Goal: Contribute content

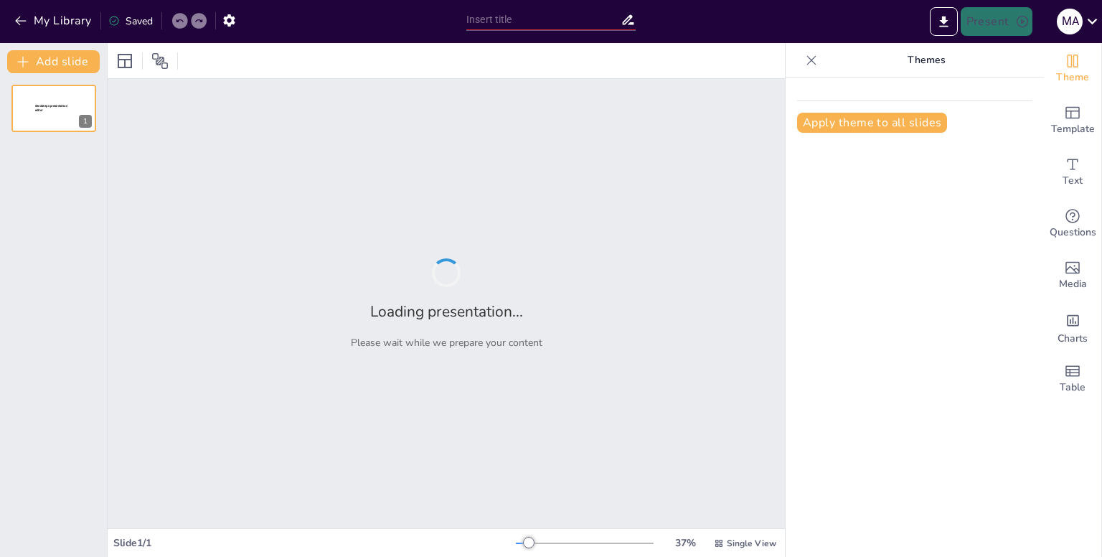
type input "Descubriendo [GEOGRAPHIC_DATA]: Un Viaje por su Historia y Cultura"
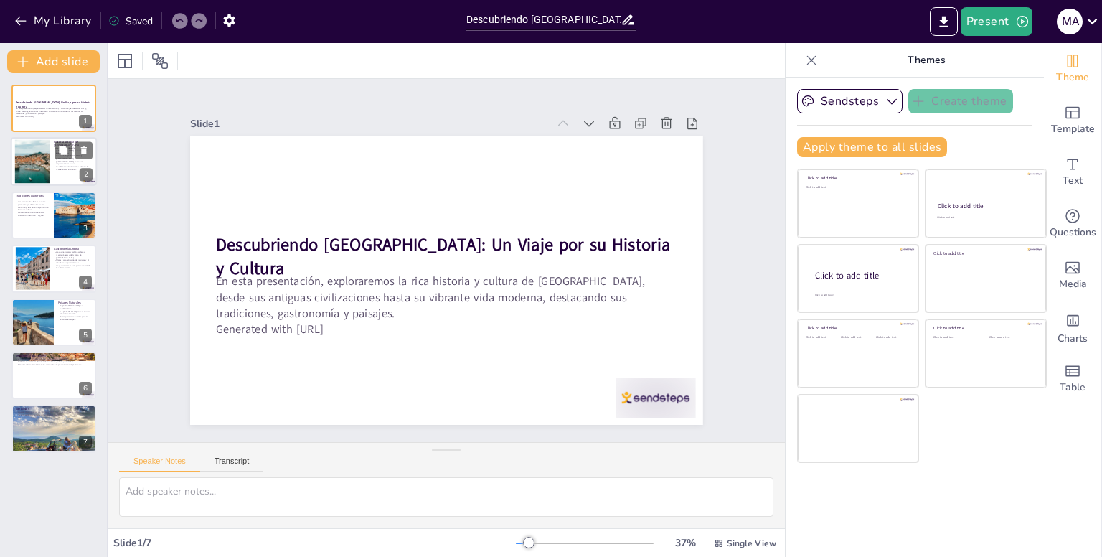
click at [55, 146] on div at bounding box center [74, 150] width 38 height 17
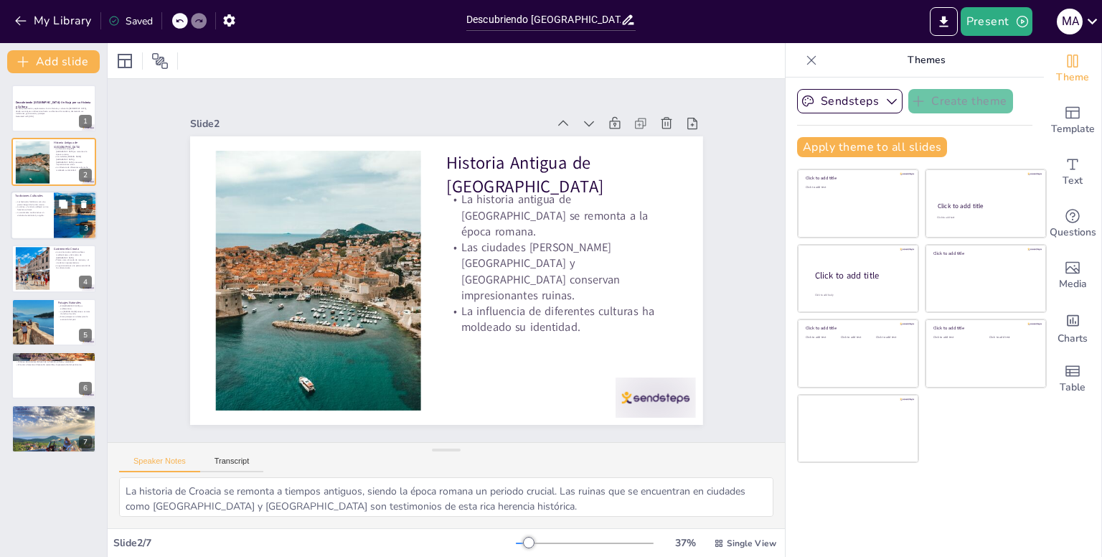
click at [42, 206] on p "La danza y la música reflejan su rica herencia cultural." at bounding box center [32, 208] width 34 height 5
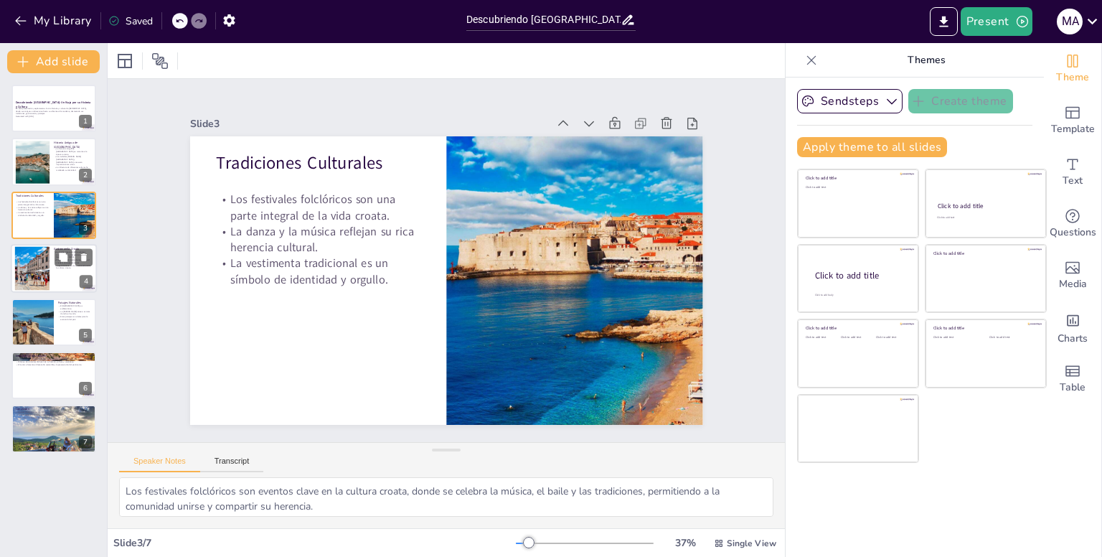
click at [51, 275] on div at bounding box center [54, 268] width 86 height 49
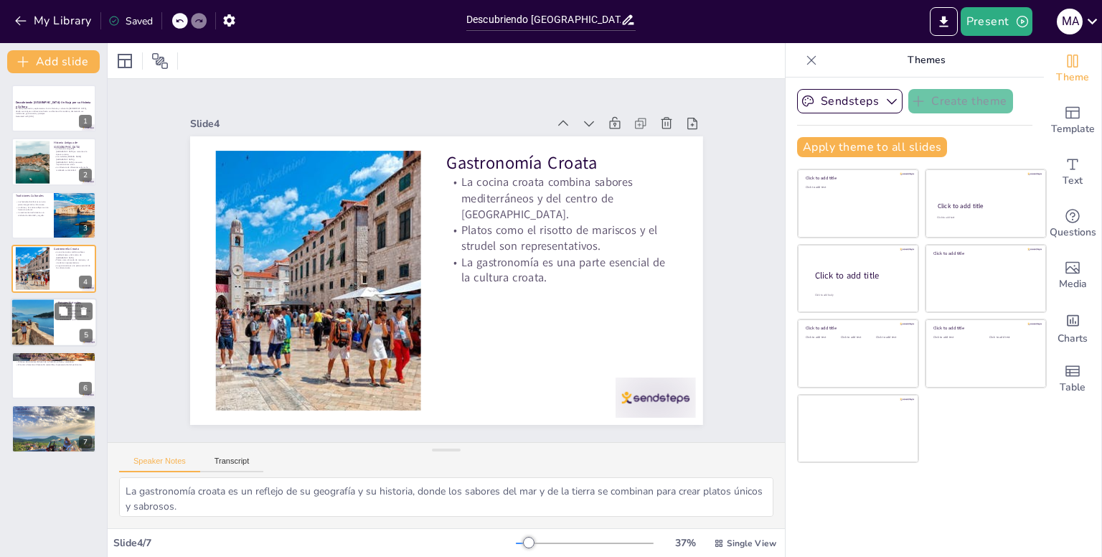
click at [49, 331] on div at bounding box center [32, 322] width 73 height 49
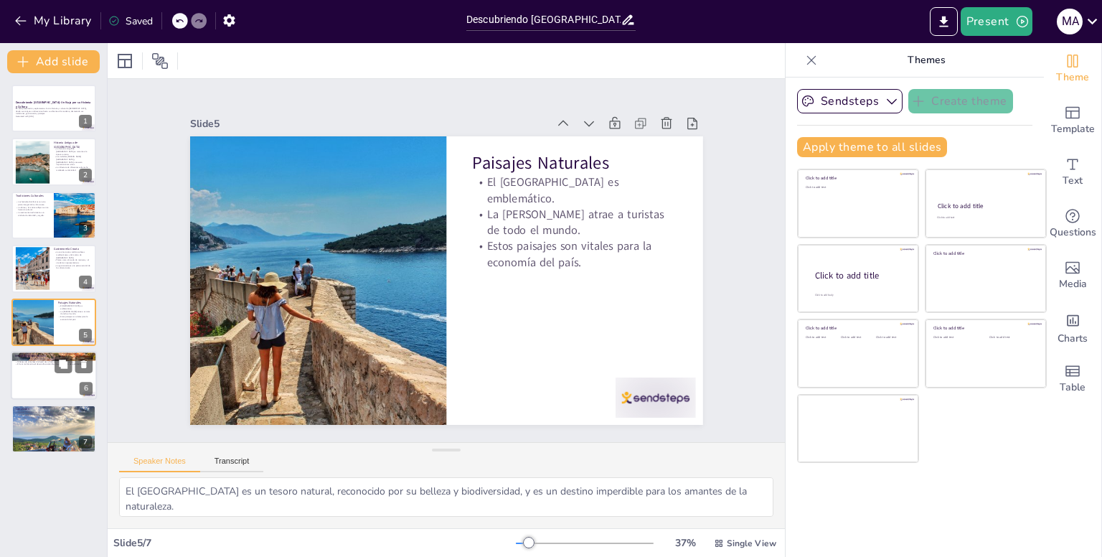
click at [46, 391] on div at bounding box center [54, 375] width 86 height 49
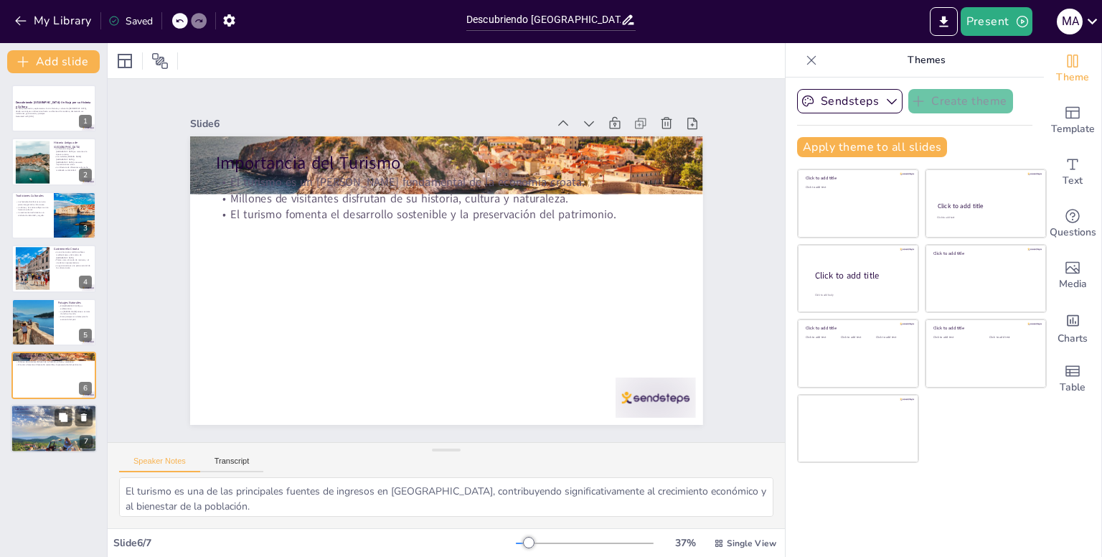
click at [42, 427] on div at bounding box center [54, 429] width 87 height 49
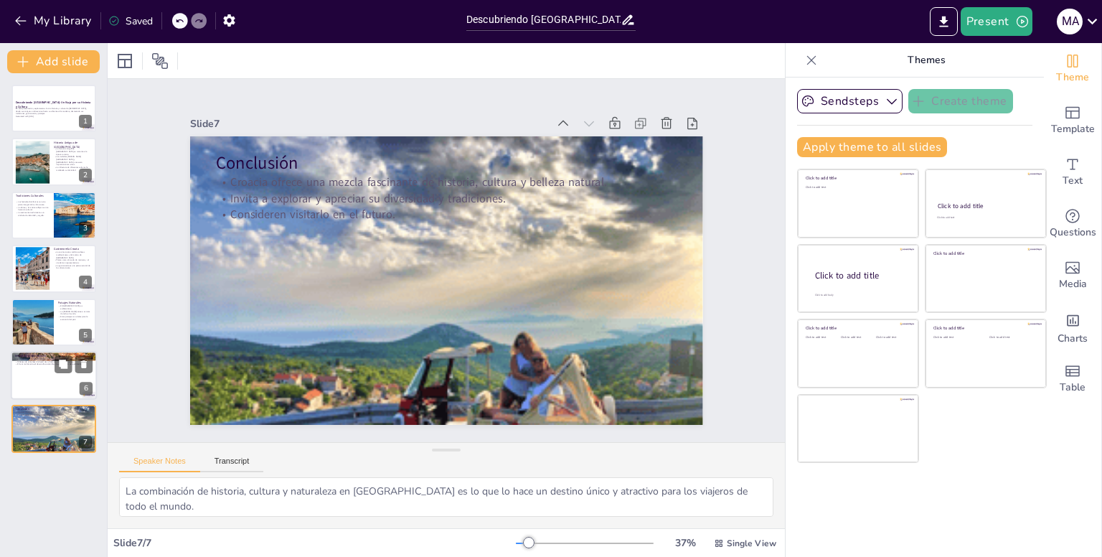
click at [40, 388] on div at bounding box center [54, 375] width 86 height 49
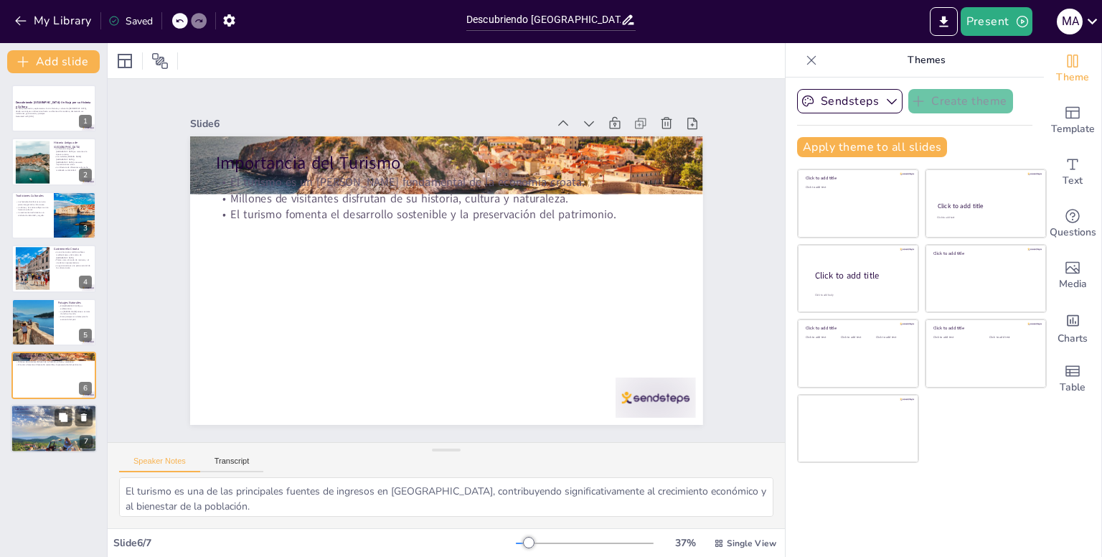
click at [47, 429] on div at bounding box center [54, 429] width 87 height 49
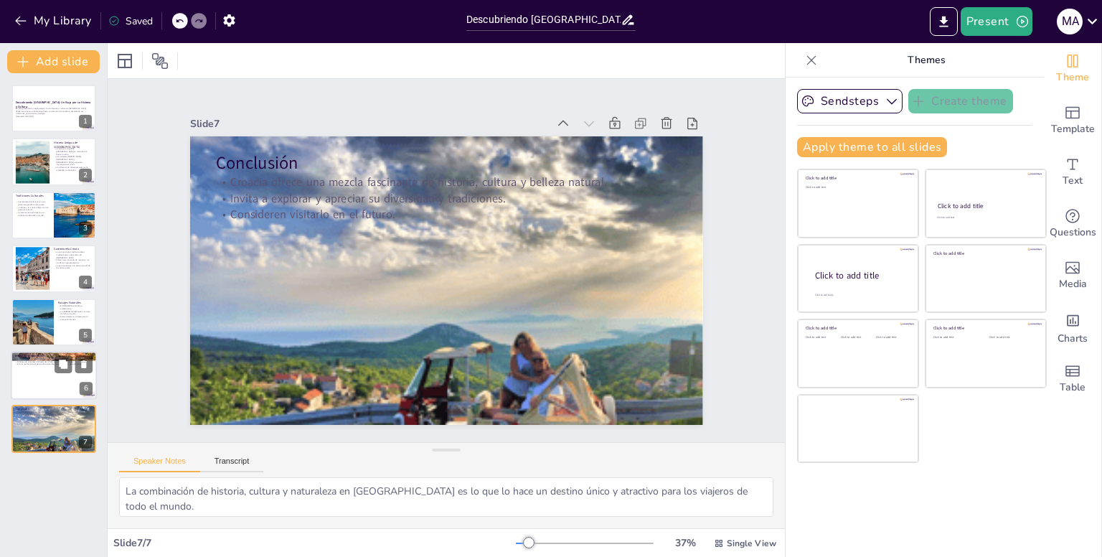
click at [34, 377] on div at bounding box center [54, 375] width 86 height 49
type textarea "El turismo es una de las principales fuentes de ingresos en [GEOGRAPHIC_DATA], …"
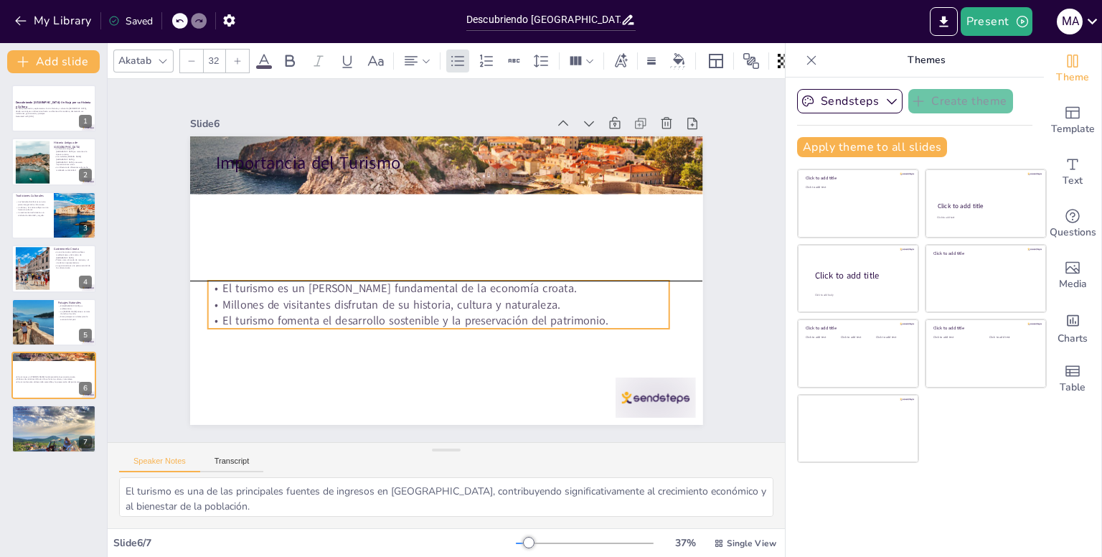
drag, startPoint x: 364, startPoint y: 204, endPoint x: 356, endPoint y: 310, distance: 105.7
click at [356, 312] on p "El turismo fomenta el desarrollo sostenible y la preservación del patrimonio." at bounding box center [437, 320] width 461 height 16
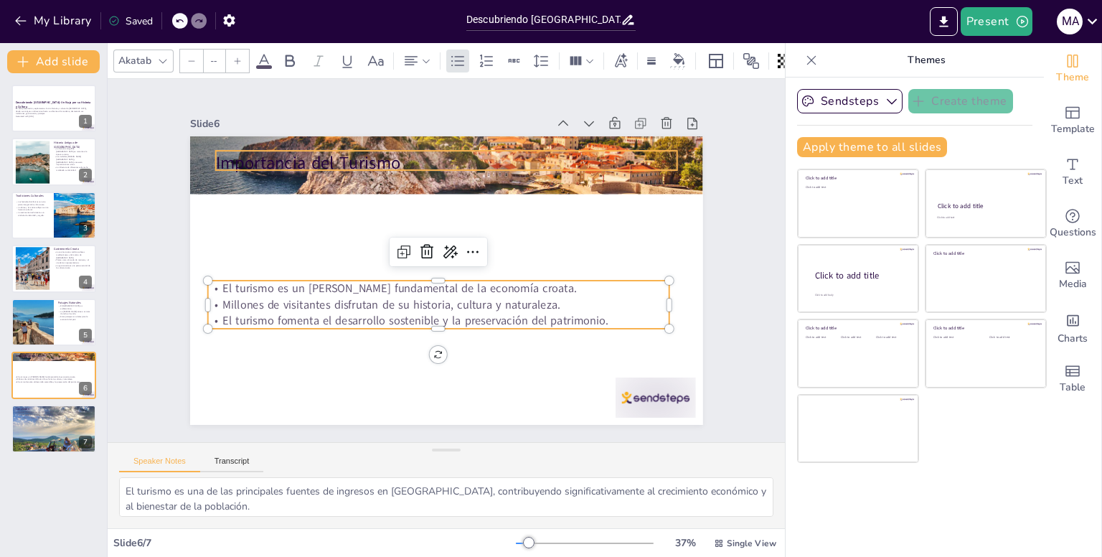
type input "48"
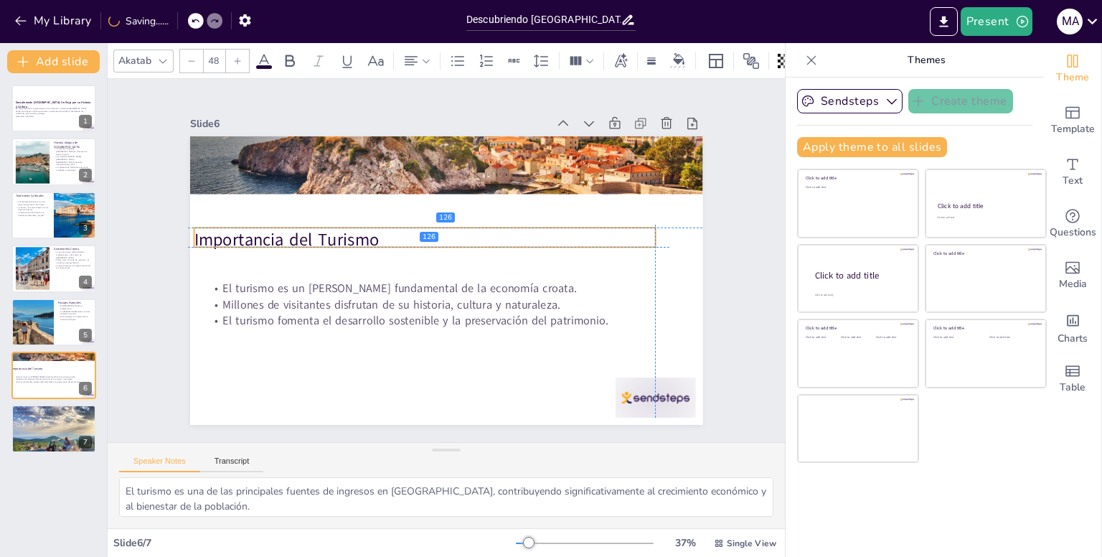
drag, startPoint x: 346, startPoint y: 158, endPoint x: 319, endPoint y: 232, distance: 78.8
click at [319, 232] on p "Importancia del Turismo" at bounding box center [424, 239] width 461 height 24
drag, startPoint x: 51, startPoint y: 411, endPoint x: 57, endPoint y: 427, distance: 16.8
click at [51, 416] on div "Croacia ofrece una mezcla fascinante de historia, cultura y belleza natural. In…" at bounding box center [53, 414] width 77 height 8
click at [53, 405] on div "Conclusión Croacia ofrece una mezcla fascinante de historia, cultura y belleza …" at bounding box center [54, 405] width 86 height 0
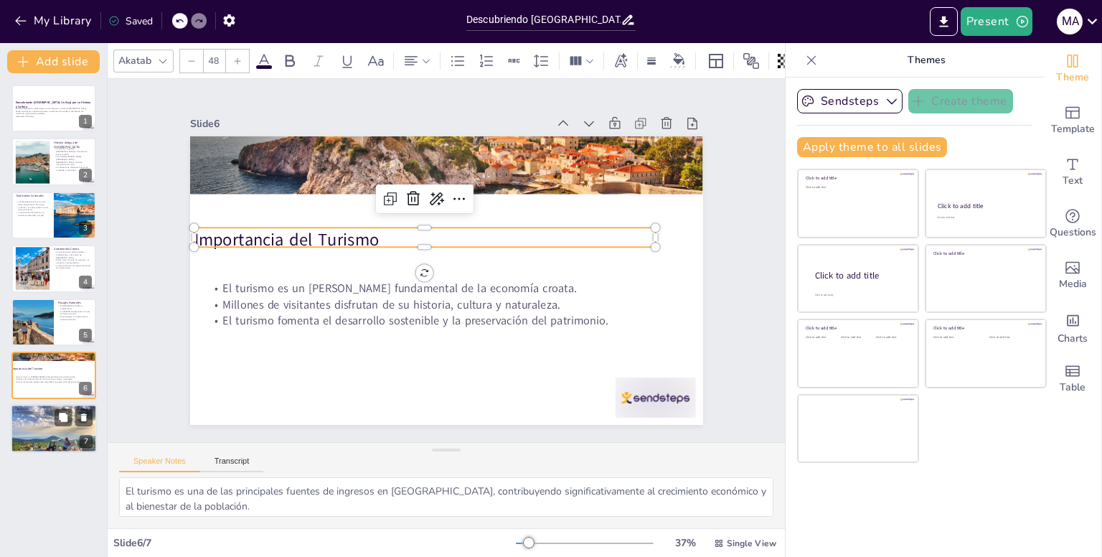
type textarea "La combinación de historia, cultura y naturaleza en [GEOGRAPHIC_DATA] es lo que…"
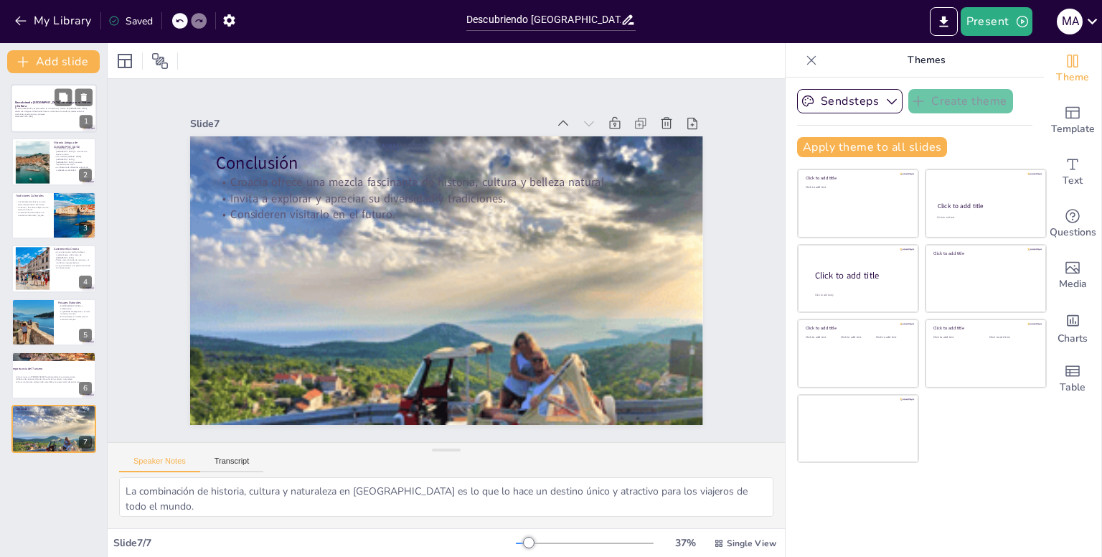
click at [65, 128] on div at bounding box center [54, 108] width 86 height 49
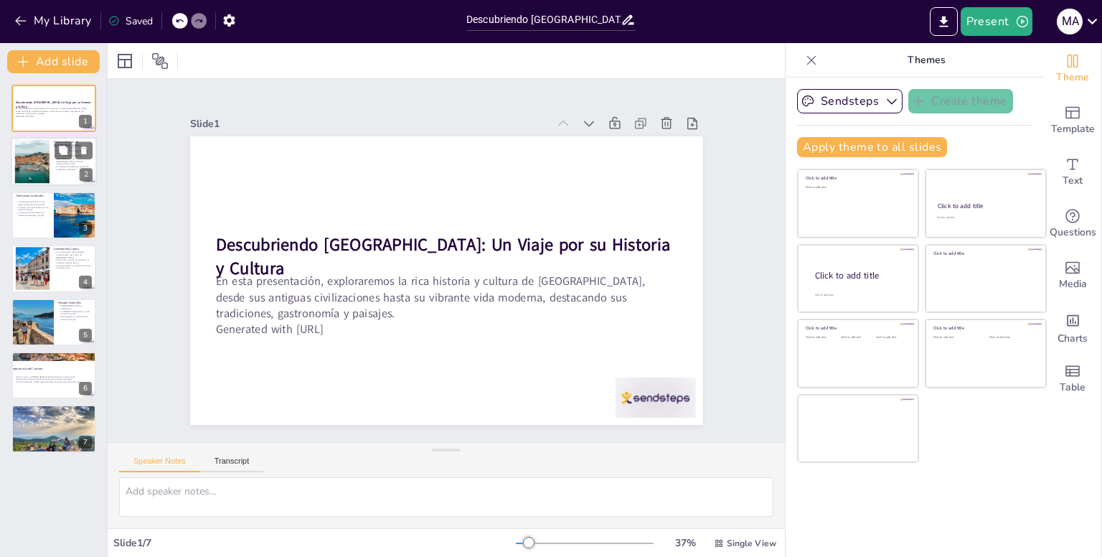
click at [67, 170] on div at bounding box center [54, 162] width 86 height 49
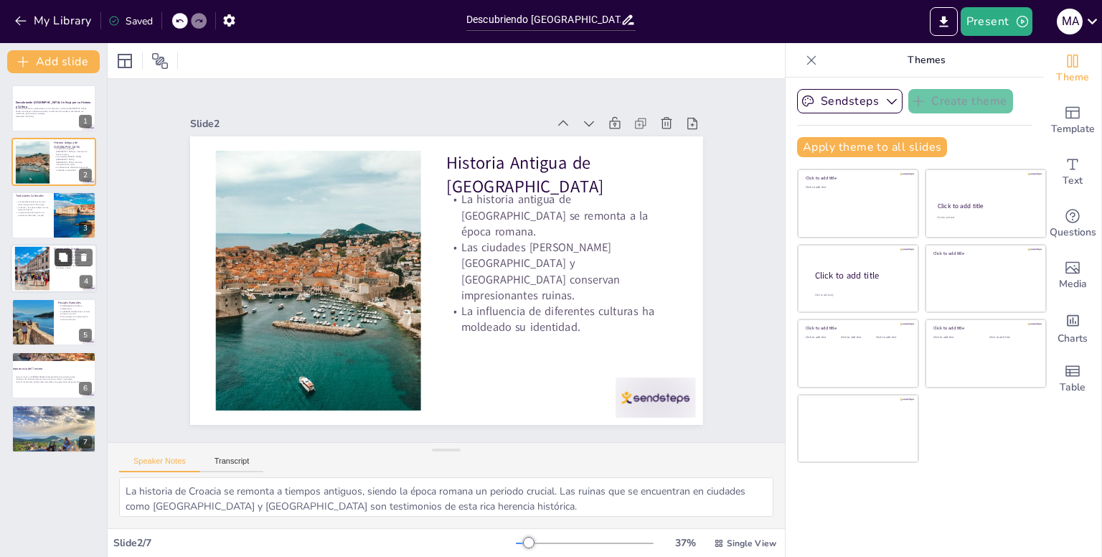
click at [57, 253] on button at bounding box center [63, 257] width 17 height 17
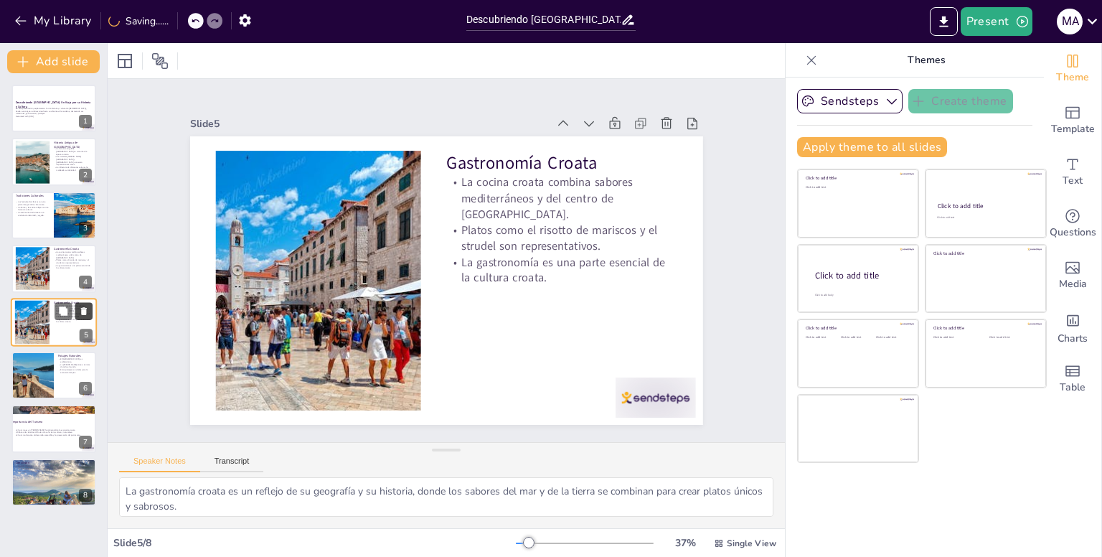
click at [85, 308] on icon at bounding box center [84, 311] width 6 height 8
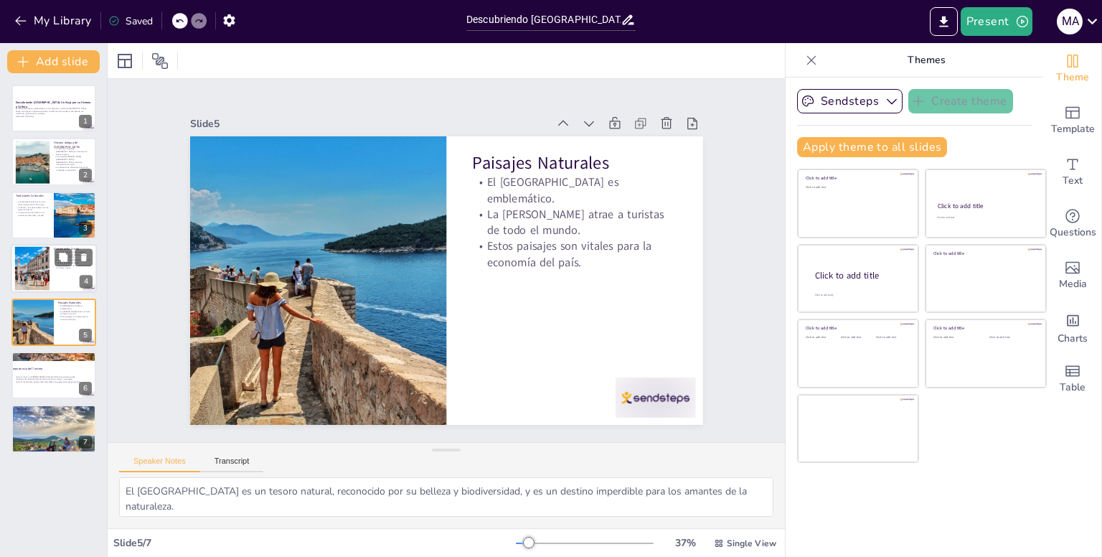
click at [32, 268] on div at bounding box center [31, 269] width 65 height 44
type textarea "La gastronomía croata es un reflejo de su geografía y su historia, donde los sa…"
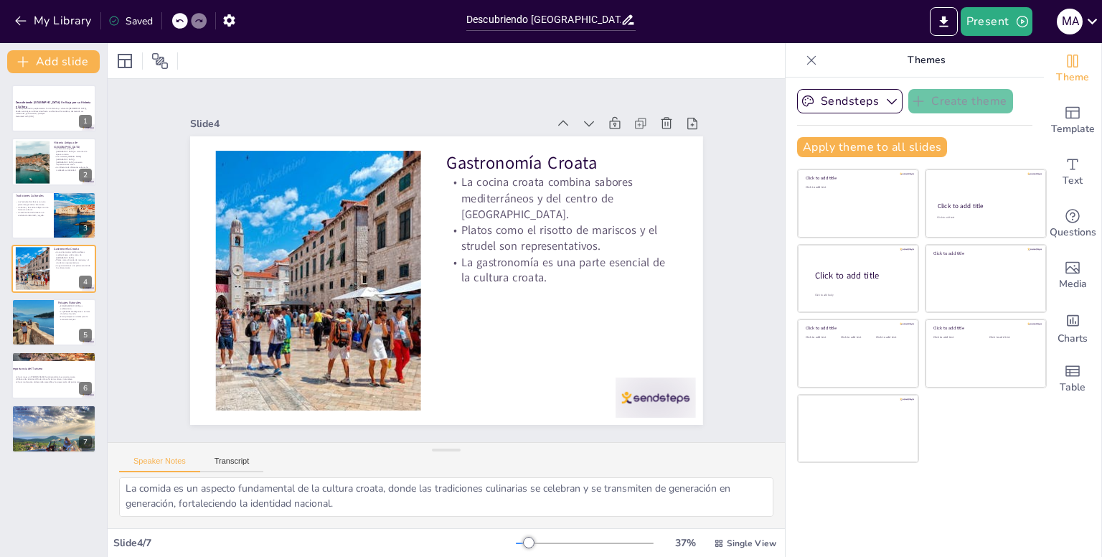
scroll to position [63, 0]
